Goal: Task Accomplishment & Management: Complete application form

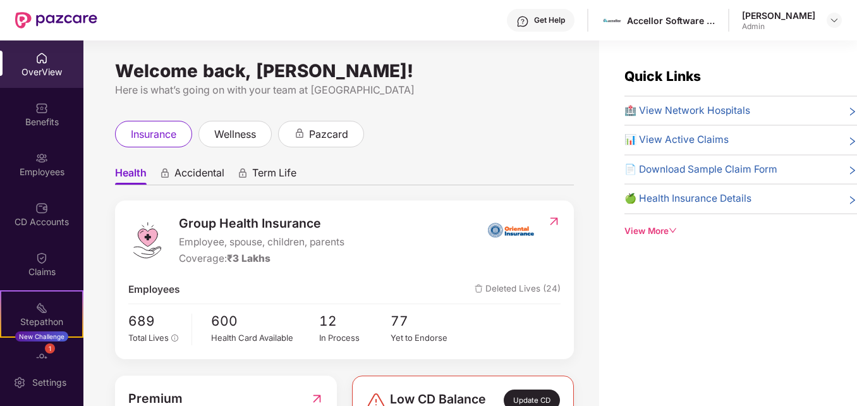
scroll to position [40, 0]
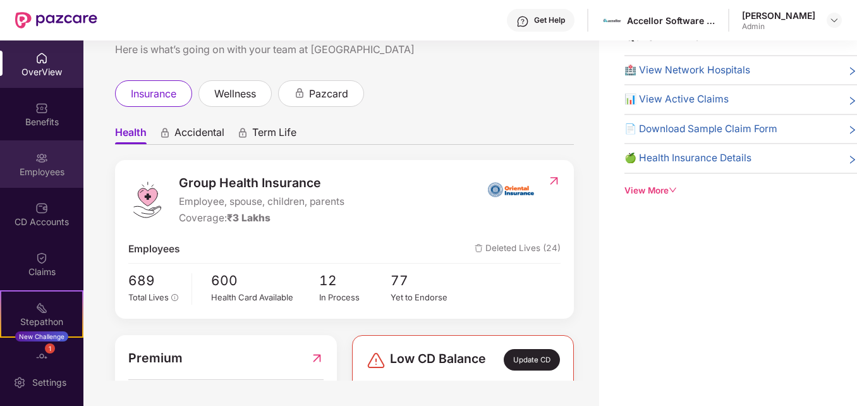
click at [24, 172] on div "Employees" at bounding box center [41, 172] width 83 height 13
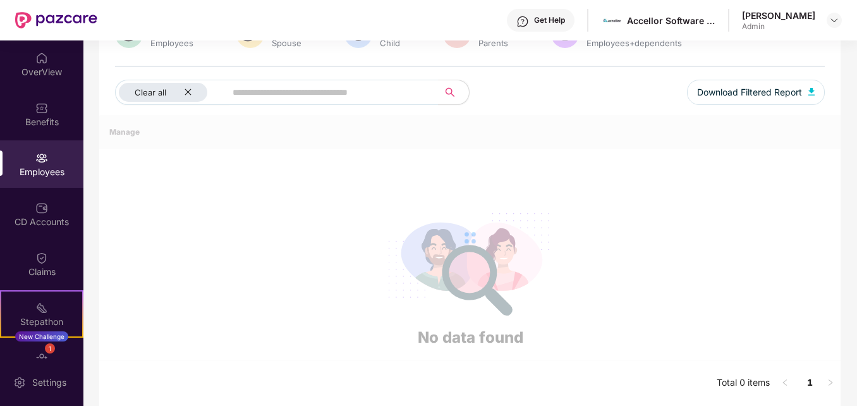
scroll to position [371, 0]
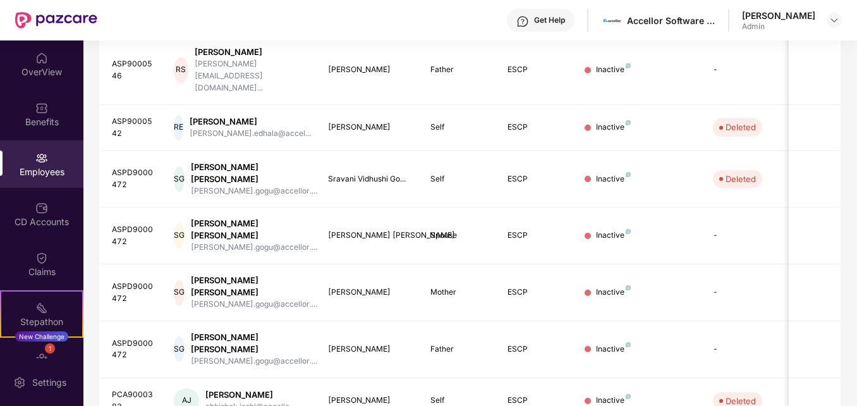
click at [855, 159] on div "Filters 1 Group Health Insurance Employee Reports 186 Employees 85 Spouse 87 Ch…" at bounding box center [469, 115] width 773 height 802
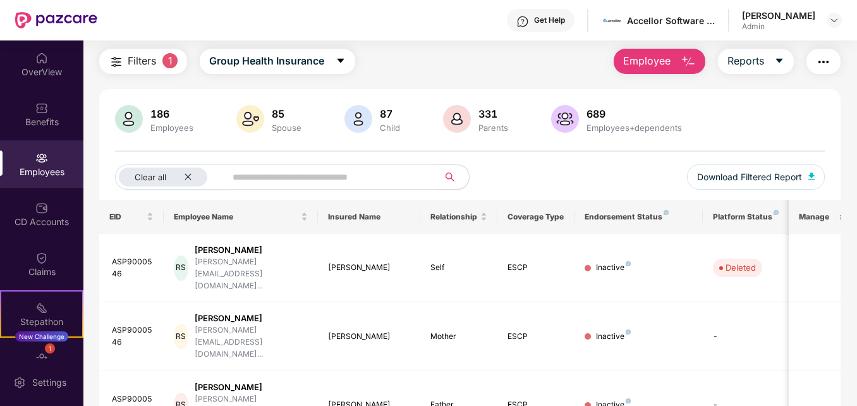
scroll to position [23, 0]
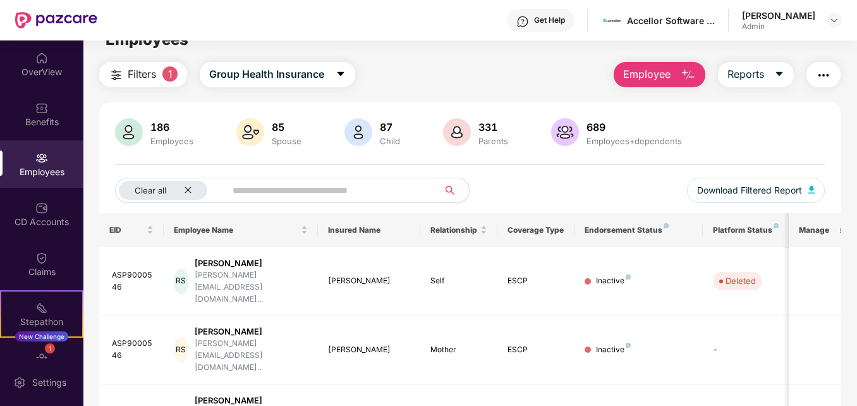
click at [662, 73] on span "Employee" at bounding box center [646, 74] width 47 height 16
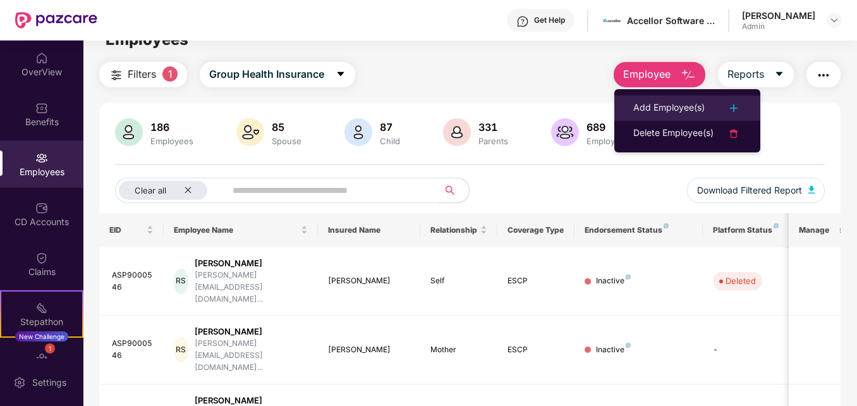
click at [672, 106] on div "Add Employee(s)" at bounding box center [668, 107] width 71 height 15
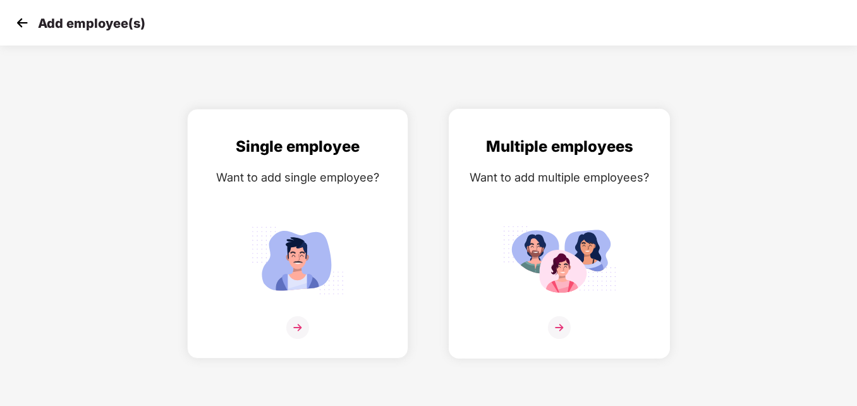
click at [531, 302] on div "Multiple employees Want to add multiple employees?" at bounding box center [559, 245] width 195 height 220
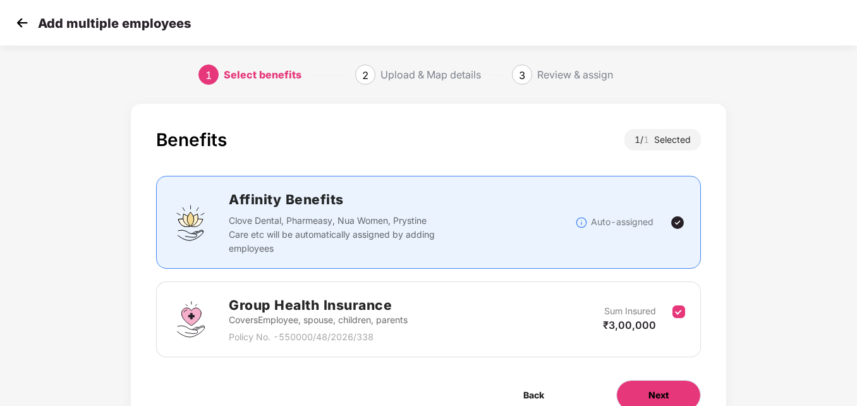
click at [655, 391] on span "Next" at bounding box center [658, 395] width 20 height 14
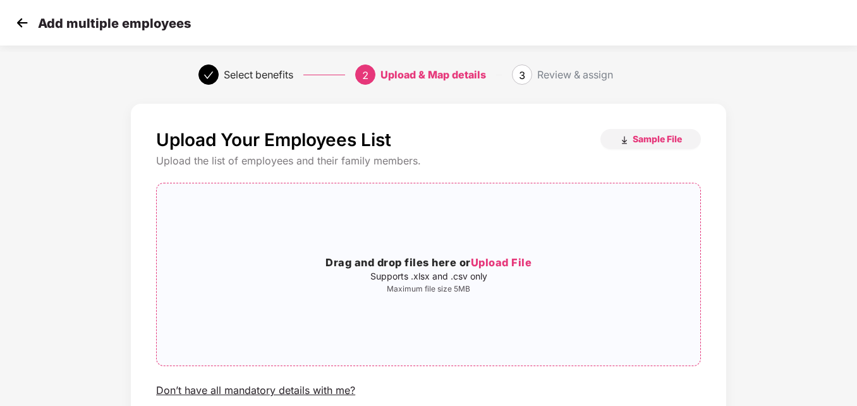
click at [509, 259] on span "Upload File" at bounding box center [501, 262] width 61 height 13
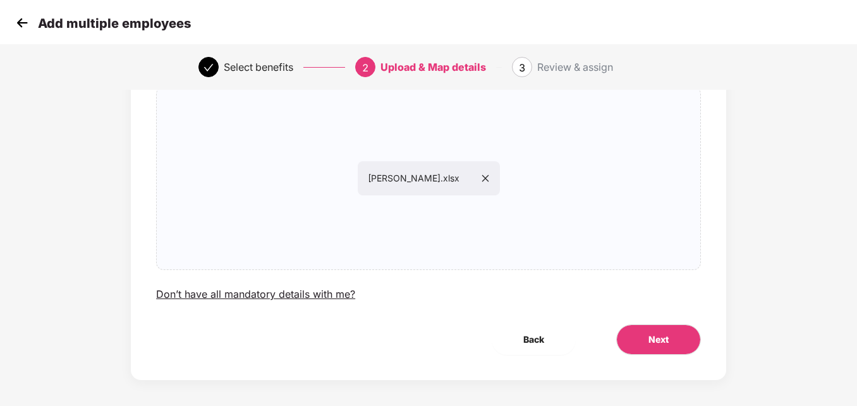
scroll to position [99, 0]
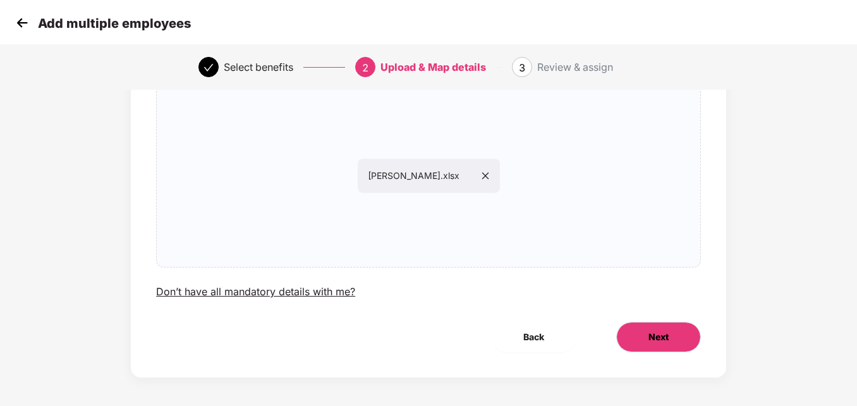
click at [663, 340] on span "Next" at bounding box center [658, 337] width 20 height 14
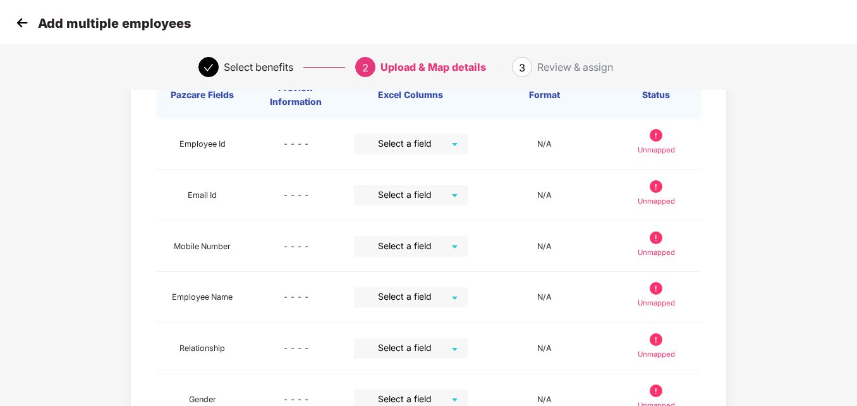
scroll to position [0, 0]
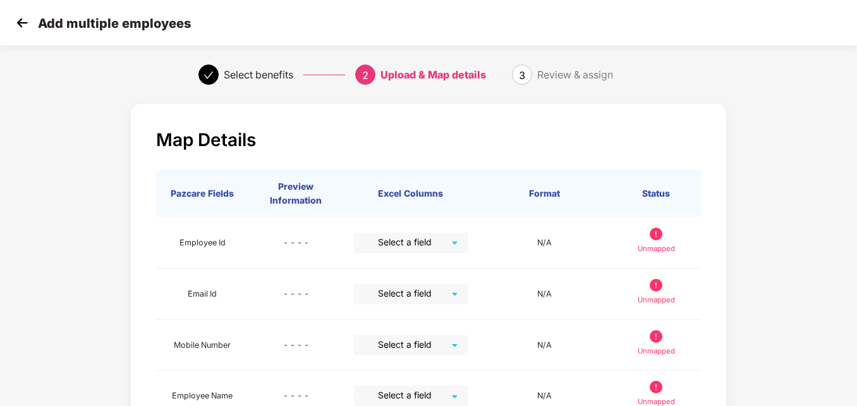
drag, startPoint x: 855, startPoint y: 215, endPoint x: 860, endPoint y: 249, distance: 33.9
click at [856, 249] on html "Add multiple employees Select benefits 2 Upload & Map details 3 Review & assign…" at bounding box center [428, 203] width 857 height 406
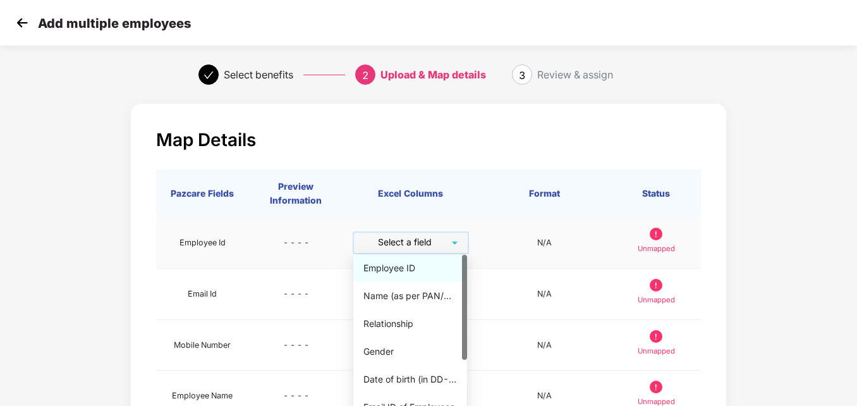
click at [413, 241] on input "search" at bounding box center [406, 242] width 91 height 19
click at [409, 264] on div "Employee ID" at bounding box center [410, 268] width 94 height 14
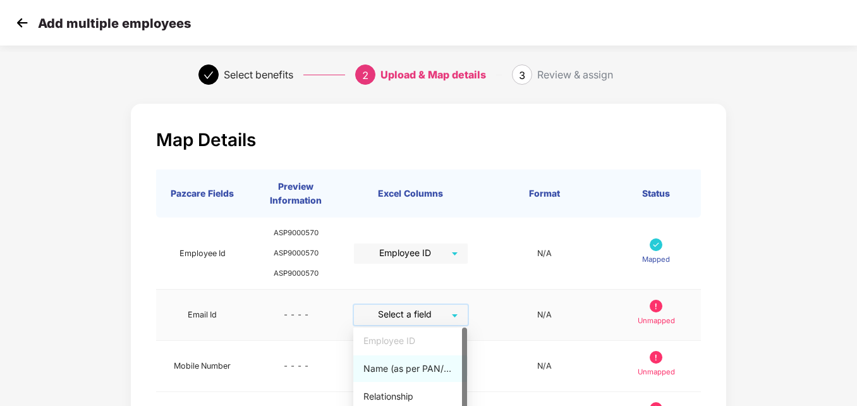
click at [422, 314] on input "search" at bounding box center [406, 314] width 91 height 19
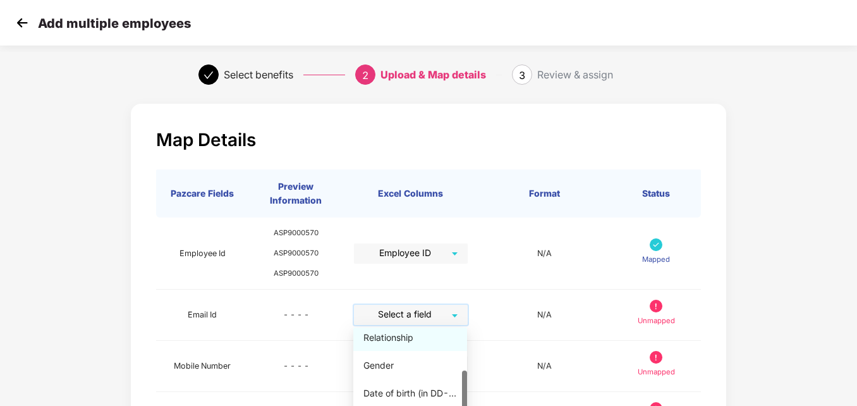
scroll to position [65, 0]
drag, startPoint x: 462, startPoint y: 396, endPoint x: 474, endPoint y: 438, distance: 43.8
click at [474, 405] on html "Add multiple employees Select benefits 2 Upload & Map details 3 Review & assign…" at bounding box center [428, 203] width 857 height 406
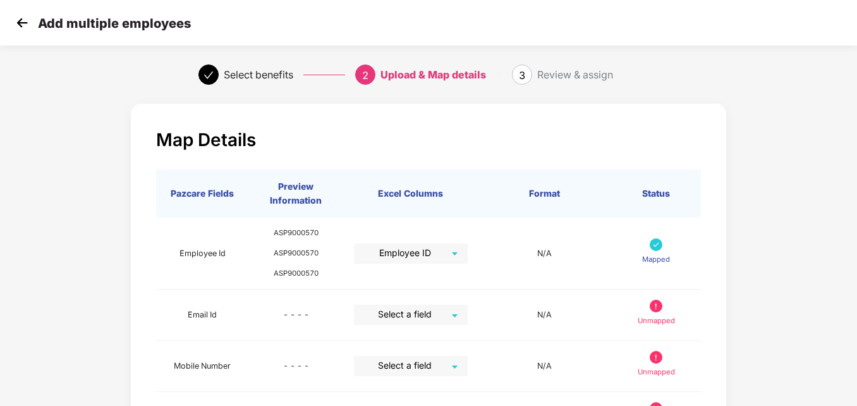
drag, startPoint x: 854, startPoint y: 210, endPoint x: 860, endPoint y: 237, distance: 27.8
click at [856, 237] on html "Add multiple employees Select benefits 2 Upload & Map details 3 Review & assign…" at bounding box center [428, 203] width 857 height 406
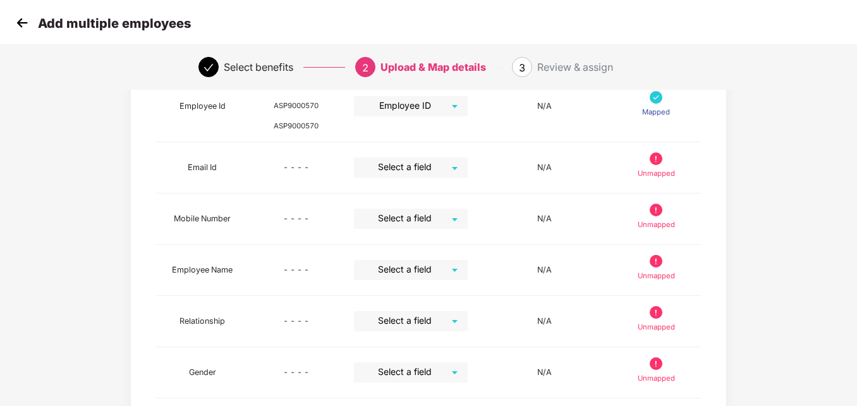
scroll to position [140, 0]
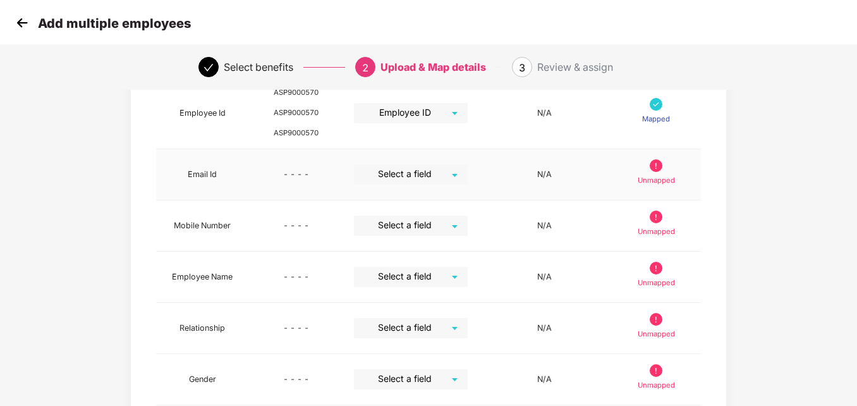
click at [459, 172] on div "Select a field" at bounding box center [411, 174] width 114 height 20
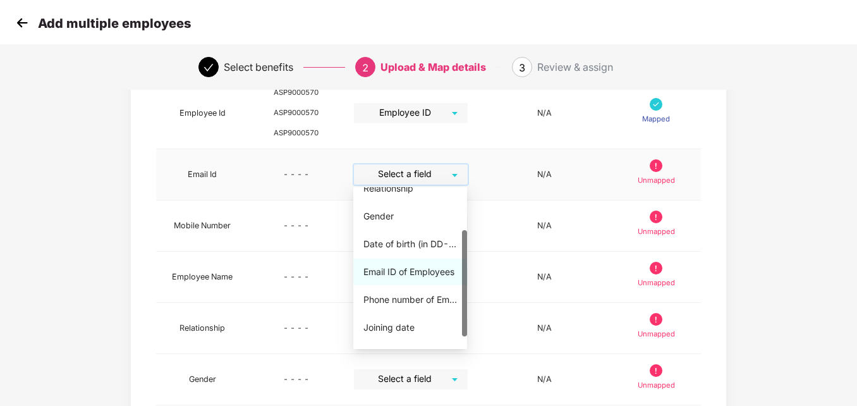
click at [425, 272] on div "Email ID of Employees" at bounding box center [410, 272] width 94 height 14
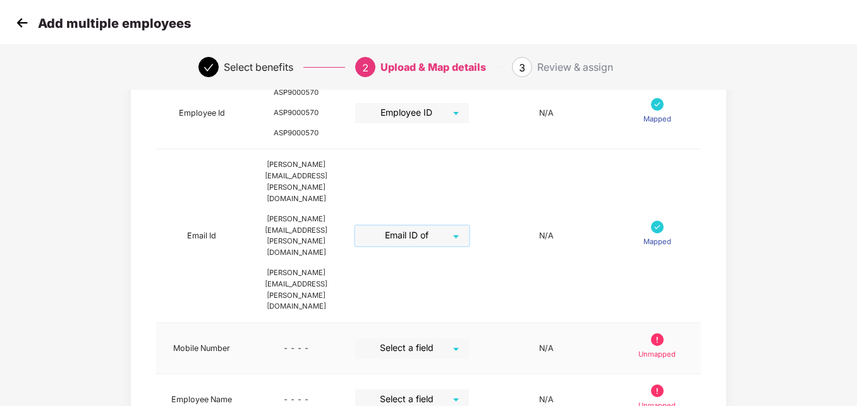
click at [447, 338] on input "search" at bounding box center [407, 347] width 91 height 19
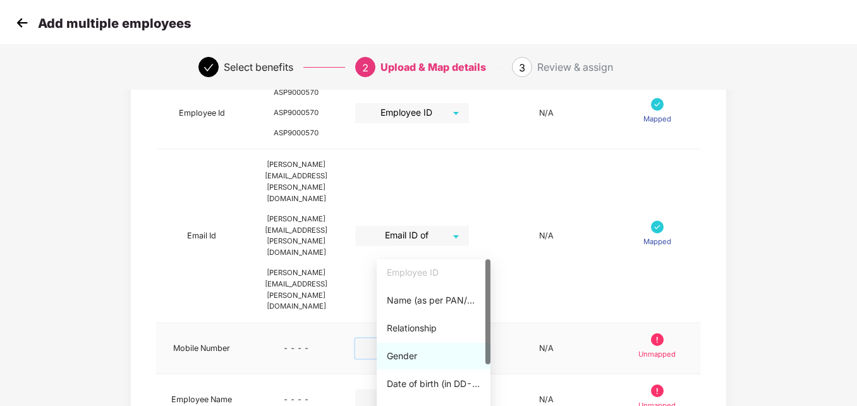
click at [486, 372] on div at bounding box center [487, 340] width 5 height 162
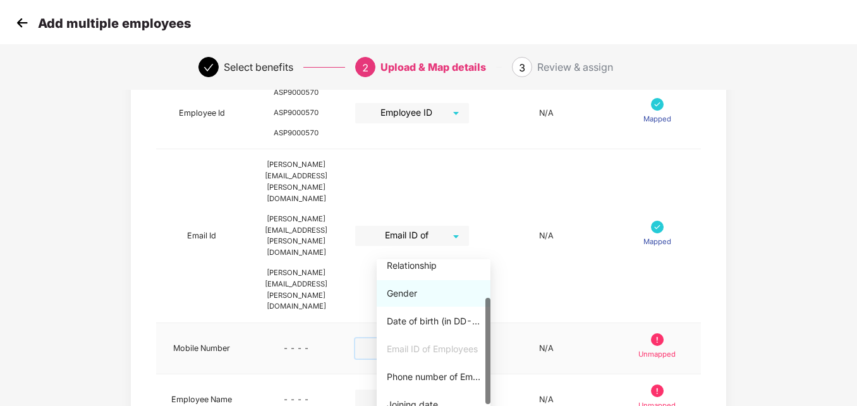
scroll to position [63, 0]
drag, startPoint x: 486, startPoint y: 353, endPoint x: 489, endPoint y: 394, distance: 41.2
click at [489, 394] on div at bounding box center [487, 353] width 5 height 106
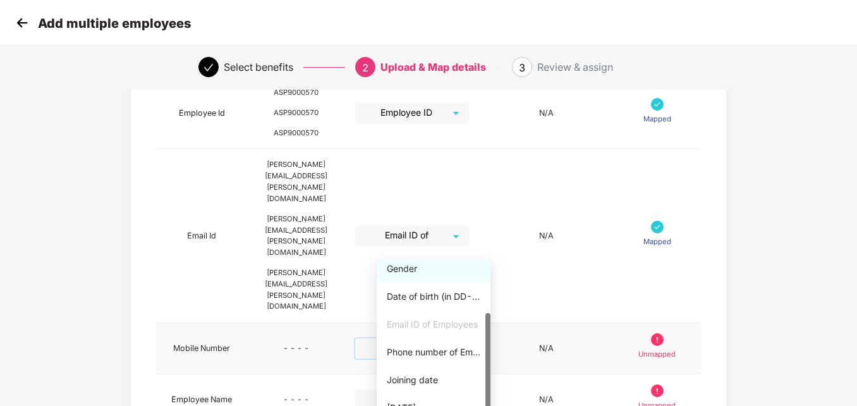
scroll to position [83, 0]
drag, startPoint x: 490, startPoint y: 384, endPoint x: 485, endPoint y: 401, distance: 17.8
click at [485, 401] on div "Gender Date of birth (in DD-MMM-YYYY format) as per PAN/Aadhar Card Email ID of…" at bounding box center [434, 340] width 114 height 162
click at [437, 349] on div "Phone number of Employees" at bounding box center [434, 352] width 94 height 14
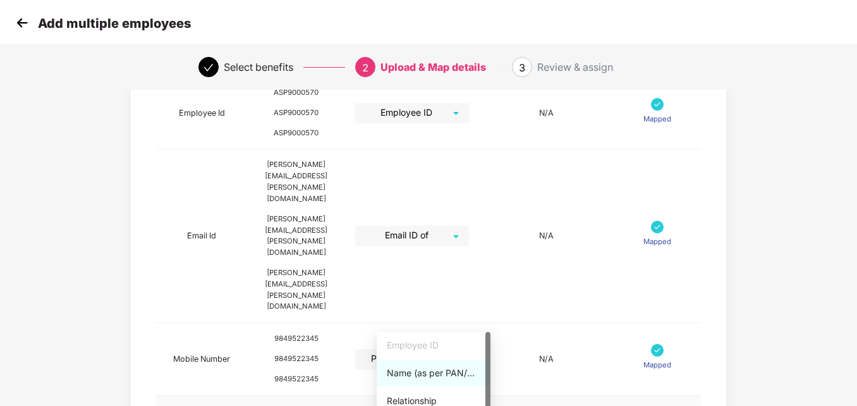
click at [444, 378] on div "Name (as per PAN/Aadhar Card)" at bounding box center [434, 373] width 94 height 14
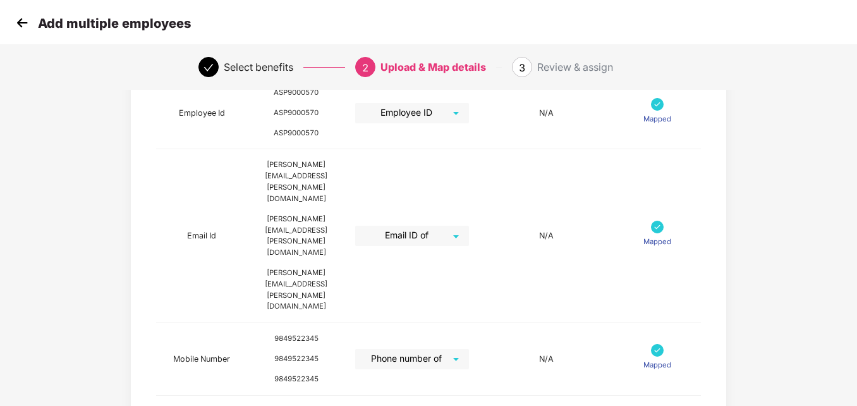
click at [805, 260] on div "Map Details Pazcare Fields Preview Information Excel Columns Format Status Empl…" at bounding box center [428, 369] width 857 height 825
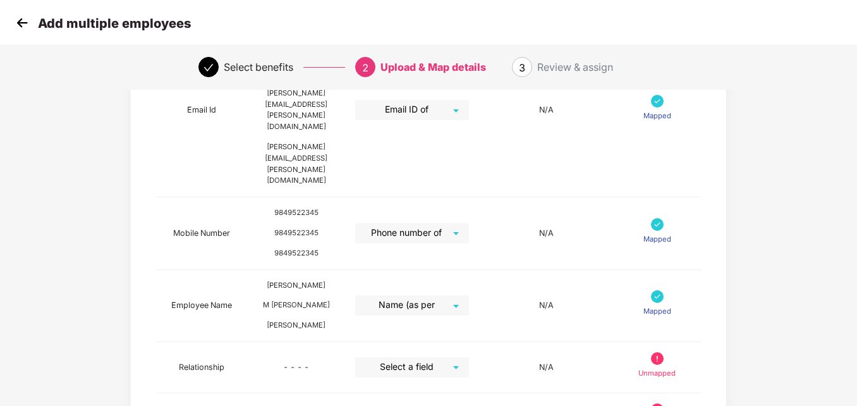
scroll to position [267, 0]
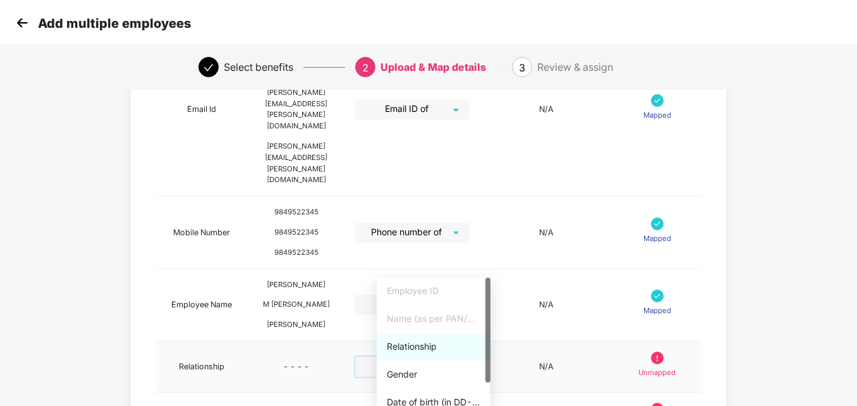
click at [436, 356] on input "search" at bounding box center [407, 365] width 91 height 19
click at [424, 350] on div "Relationship" at bounding box center [434, 346] width 94 height 14
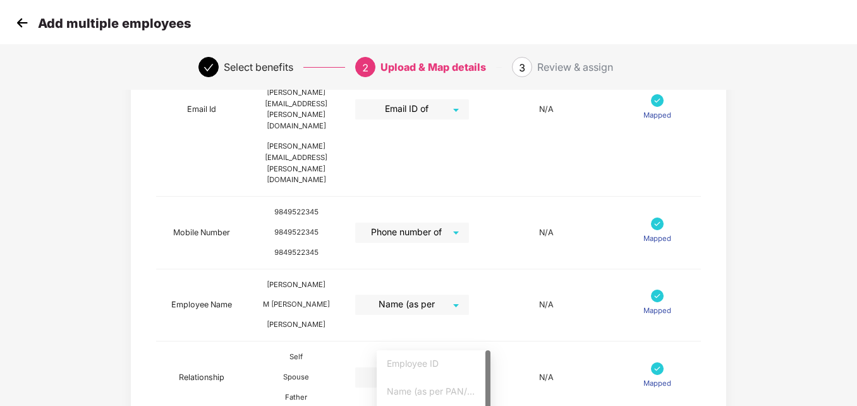
click at [390, 365] on div "Gender" at bounding box center [434, 365] width 94 height 14
click at [759, 257] on div "Map Details Pazcare Fields Preview Information Excel Columns Format Status Empl…" at bounding box center [428, 265] width 714 height 868
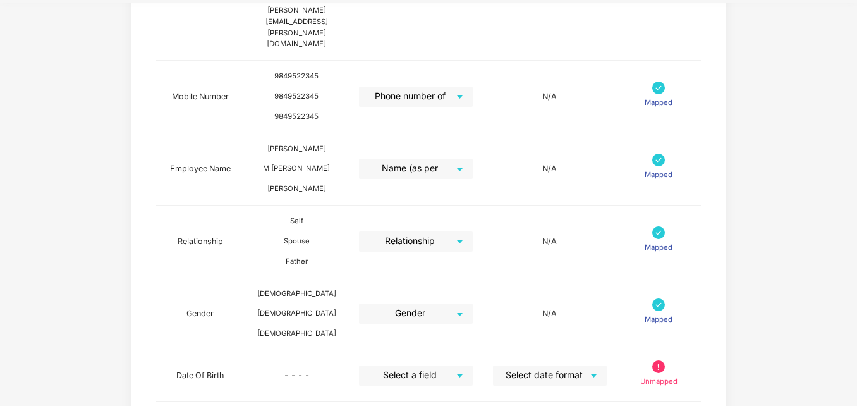
scroll to position [418, 0]
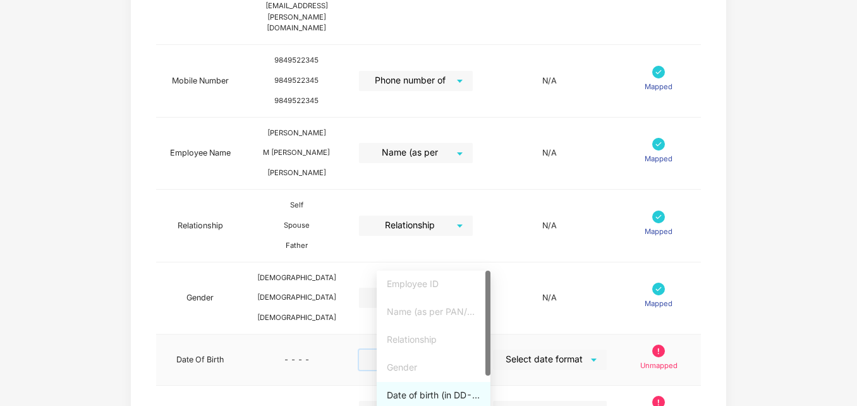
click at [409, 349] on input "search" at bounding box center [411, 358] width 91 height 19
click at [439, 392] on div "Date of birth (in DD-MMM-YYYY format) as per PAN/Aadhar Card" at bounding box center [434, 395] width 94 height 14
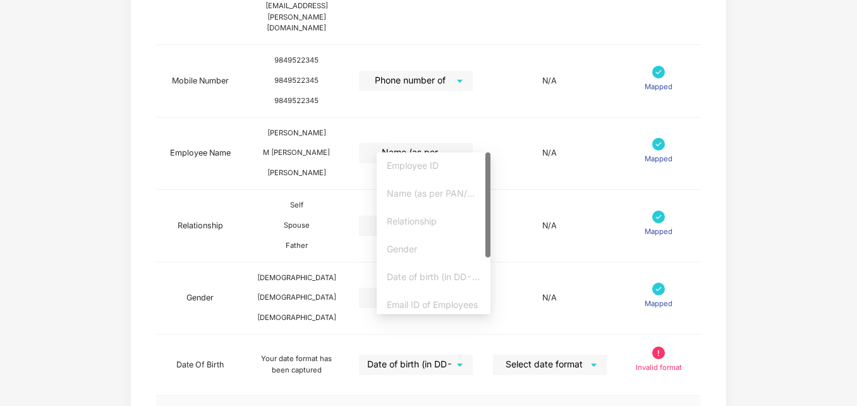
click at [487, 262] on div at bounding box center [487, 233] width 5 height 162
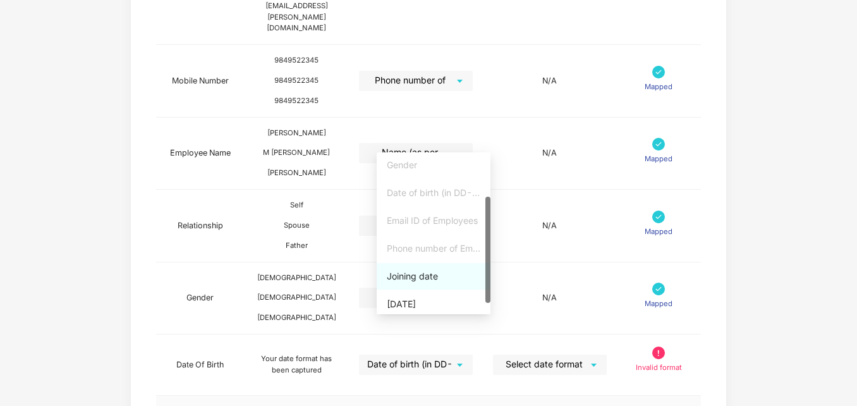
scroll to position [83, 0]
drag, startPoint x: 488, startPoint y: 248, endPoint x: 487, endPoint y: 313, distance: 64.5
click at [487, 313] on div at bounding box center [487, 261] width 5 height 106
click at [418, 270] on div "Joining date" at bounding box center [434, 273] width 94 height 14
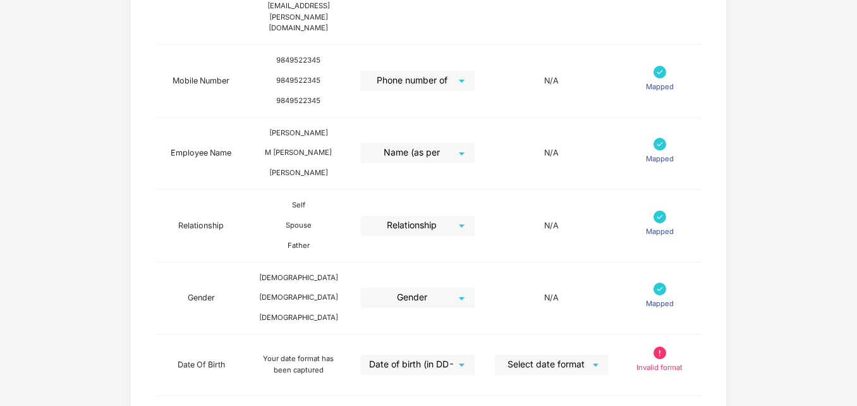
click at [814, 275] on div "Map Details Pazcare Fields Preview Information Excel Columns Format Status Empl…" at bounding box center [428, 122] width 857 height 887
click at [753, 301] on div "Map Details Pazcare Fields Preview Information Excel Columns Format Status Empl…" at bounding box center [428, 122] width 714 height 887
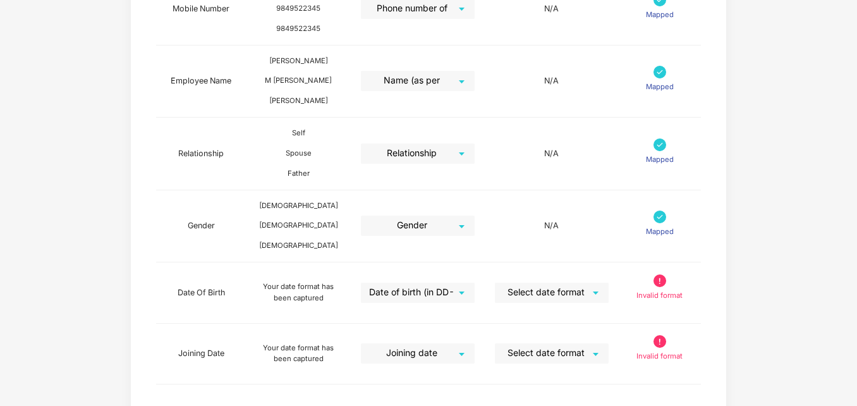
scroll to position [493, 0]
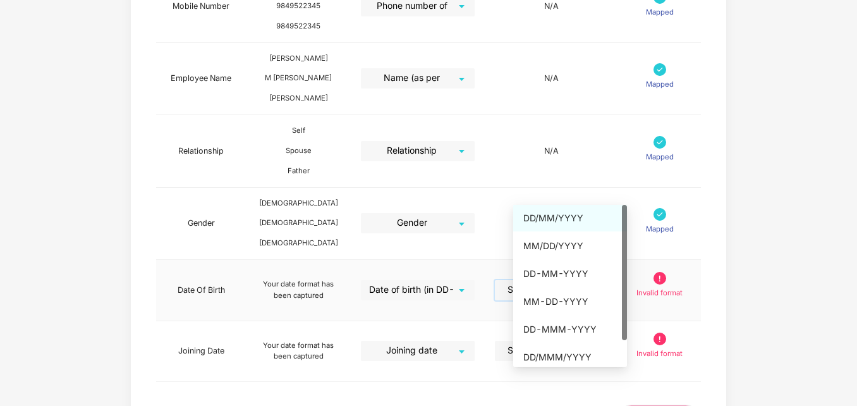
click at [545, 280] on input "search" at bounding box center [547, 289] width 91 height 19
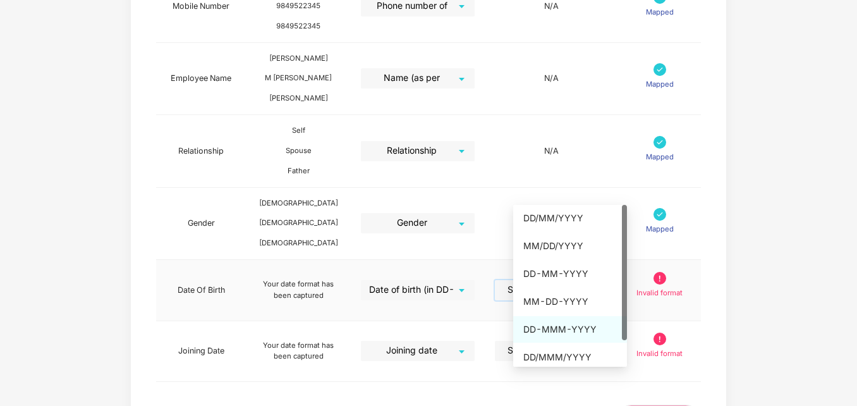
click at [560, 323] on div "DD-MMM-YYYY" at bounding box center [570, 329] width 94 height 14
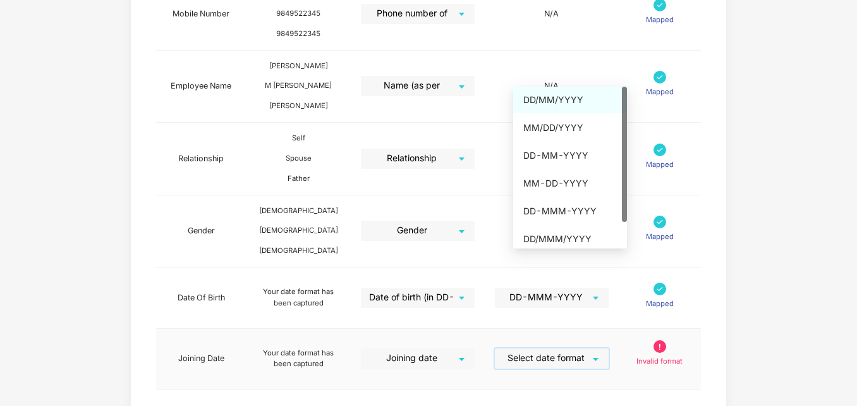
click at [564, 348] on input "search" at bounding box center [547, 357] width 91 height 19
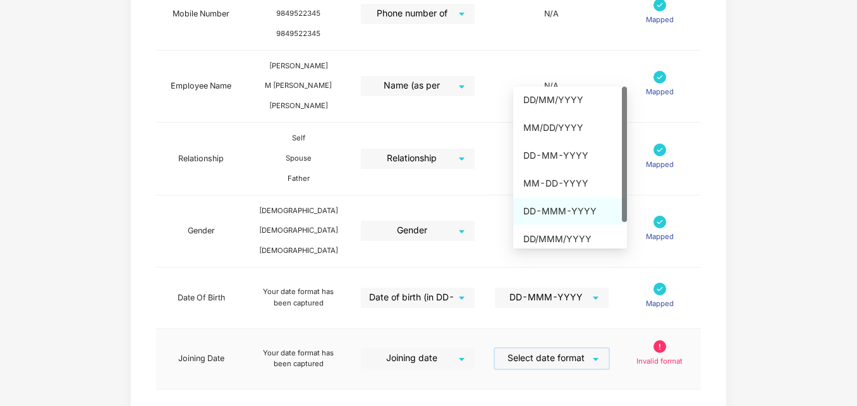
click at [559, 216] on div "DD-MMM-YYYY" at bounding box center [570, 211] width 94 height 14
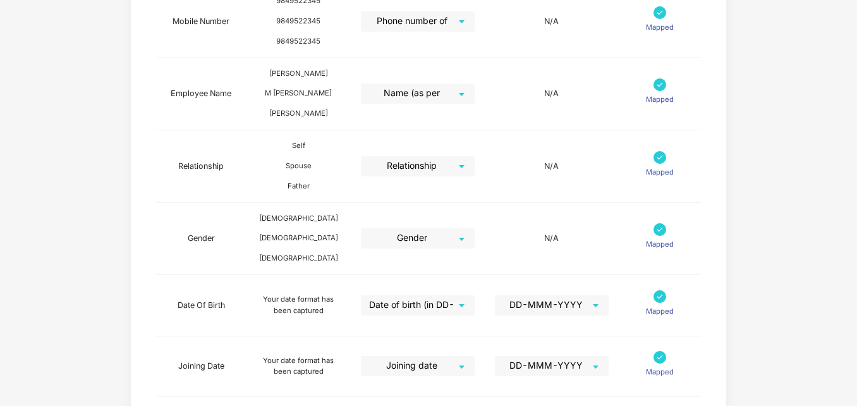
click at [796, 260] on div "Map Details Pazcare Fields Preview Information Excel Columns Format Status Empl…" at bounding box center [428, 63] width 857 height 887
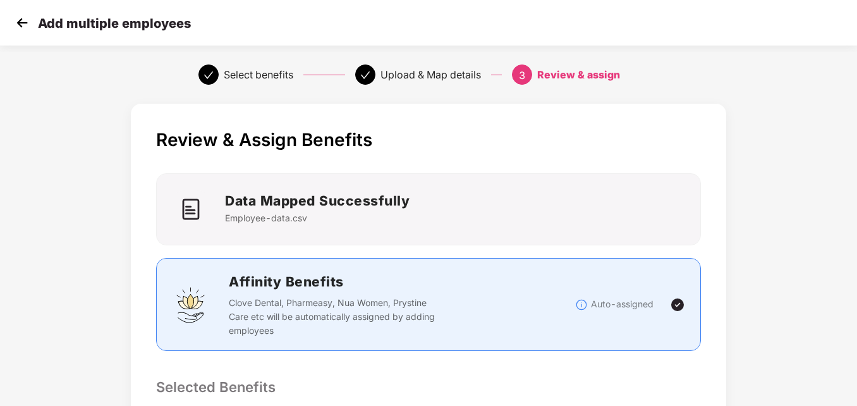
click at [848, 278] on div "Review & Assign Benefits Data Mapped Successfully Employee-data.csv Affinity Be…" at bounding box center [428, 407] width 857 height 621
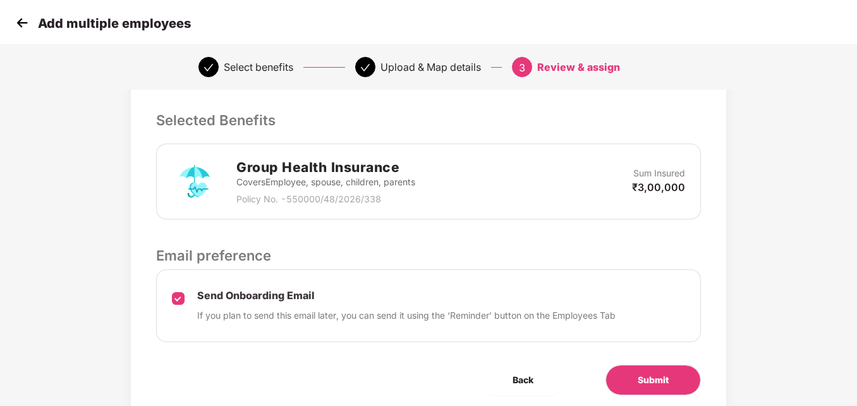
scroll to position [303, 0]
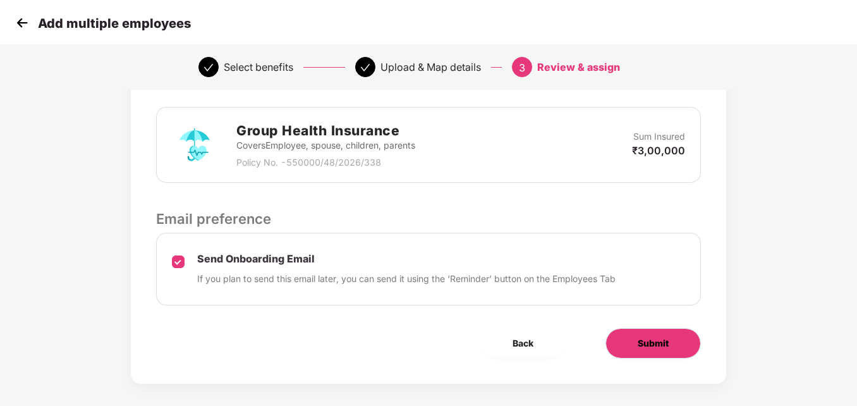
click at [641, 348] on span "Submit" at bounding box center [653, 343] width 31 height 14
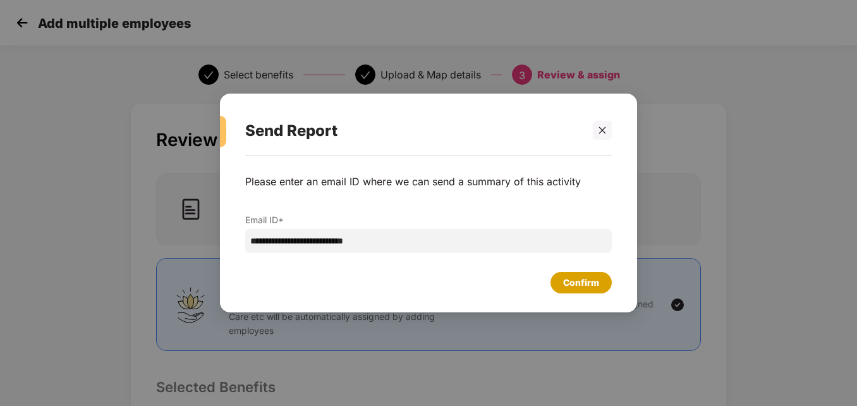
click at [577, 284] on div "Confirm" at bounding box center [581, 282] width 36 height 14
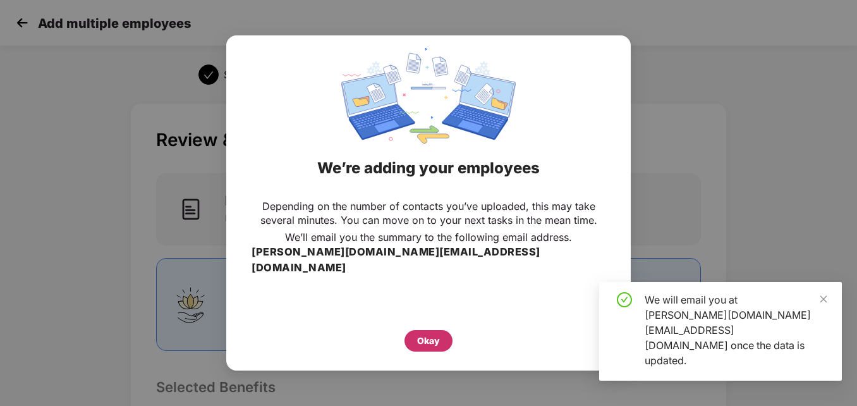
click at [440, 330] on div "Okay" at bounding box center [428, 340] width 48 height 21
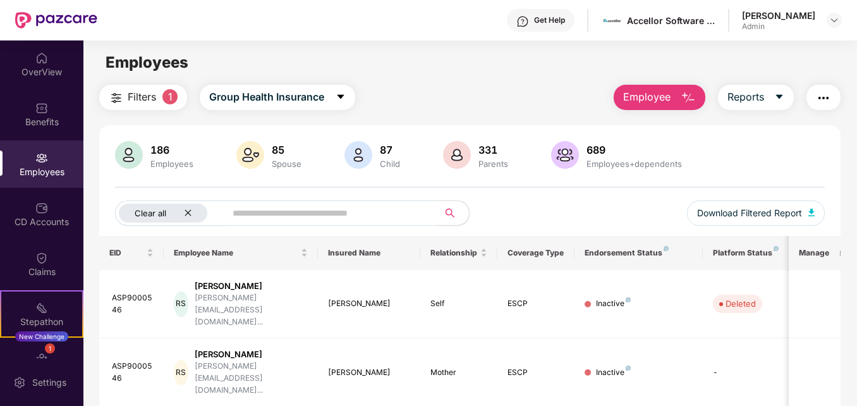
click at [186, 211] on icon "close" at bounding box center [188, 213] width 6 height 6
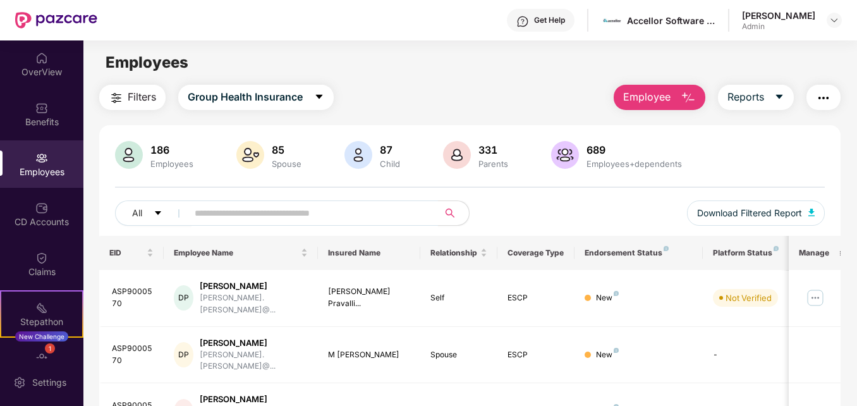
drag, startPoint x: 855, startPoint y: 198, endPoint x: 856, endPoint y: 223, distance: 25.3
click at [856, 223] on div "OverView Benefits Employees CD Accounts Claims Stepathon New Challenge 1 Endors…" at bounding box center [428, 222] width 857 height 365
